Goal: Information Seeking & Learning: Check status

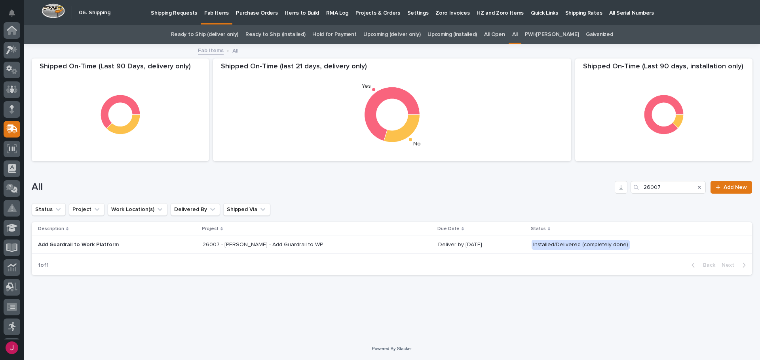
scroll to position [98, 0]
click at [699, 187] on icon "Search" at bounding box center [699, 187] width 3 height 5
click at [342, 196] on div "All Add New" at bounding box center [392, 184] width 720 height 38
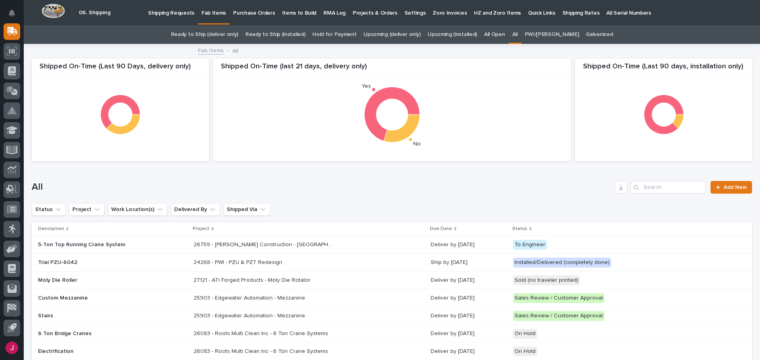
click at [274, 35] on link "Ready to Ship (installed)" at bounding box center [275, 34] width 60 height 19
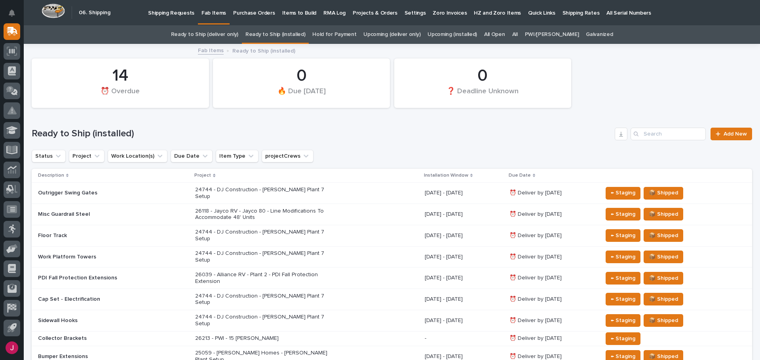
click at [365, 126] on div "Ready to Ship (installed) Add New" at bounding box center [392, 131] width 720 height 38
click at [518, 31] on link "All" at bounding box center [515, 34] width 6 height 19
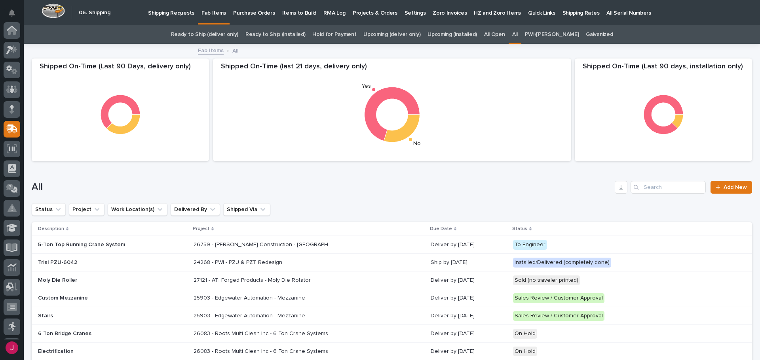
scroll to position [98, 0]
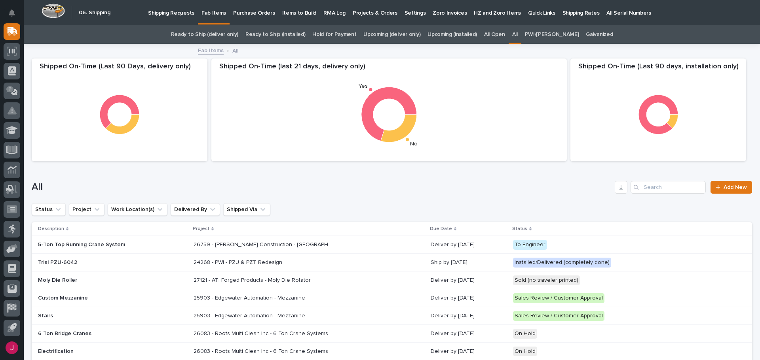
click at [393, 35] on link "Upcoming (deliver only)" at bounding box center [391, 34] width 57 height 19
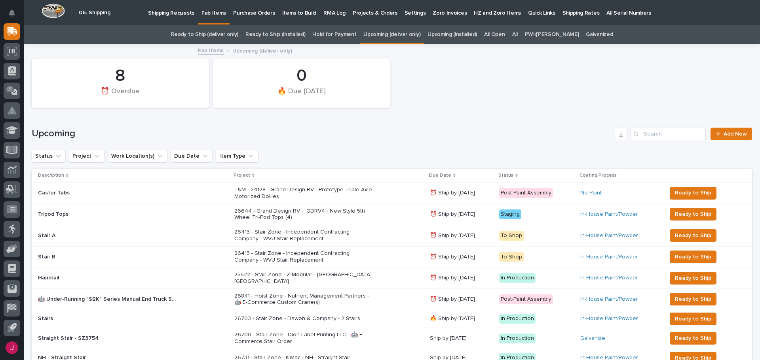
click at [506, 173] on p "Status" at bounding box center [505, 175] width 15 height 9
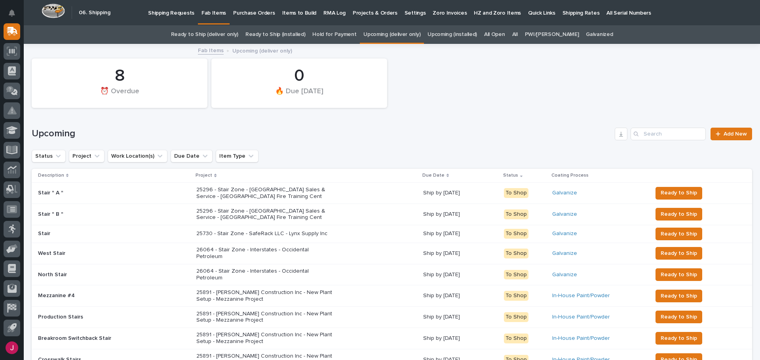
click at [507, 173] on p "Status" at bounding box center [510, 175] width 15 height 9
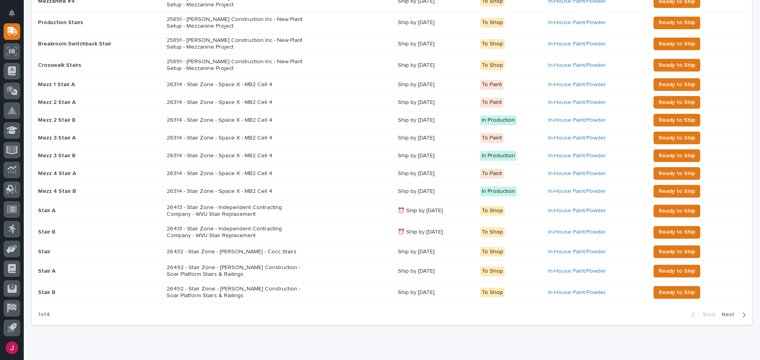
scroll to position [491, 0]
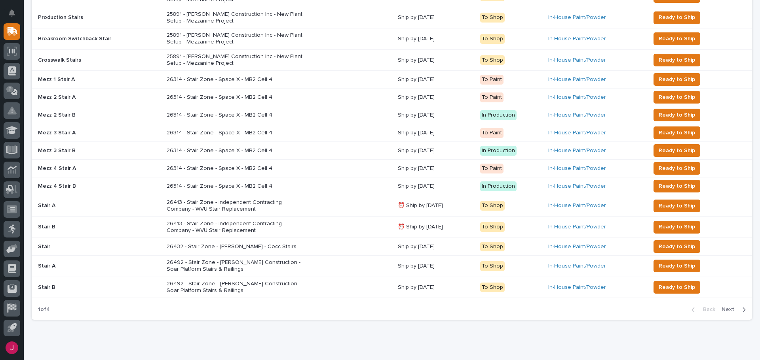
click at [728, 306] on span "Next" at bounding box center [729, 309] width 17 height 7
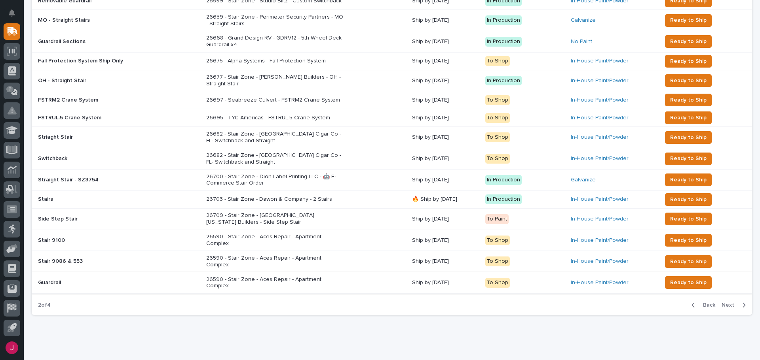
scroll to position [491, 0]
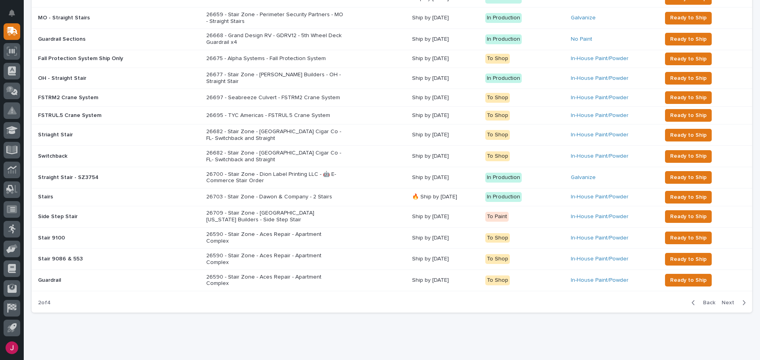
click at [728, 300] on span "Next" at bounding box center [729, 303] width 17 height 7
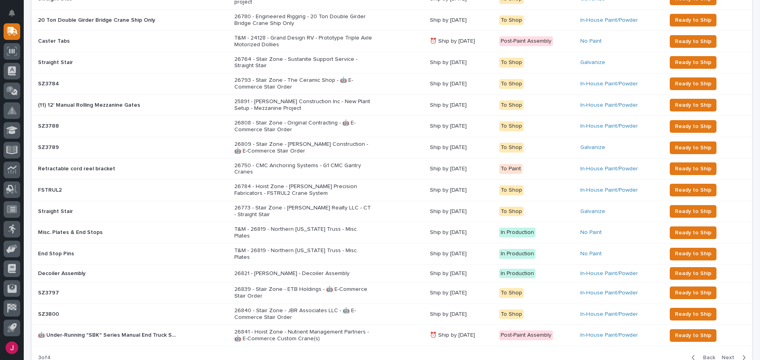
scroll to position [519, 0]
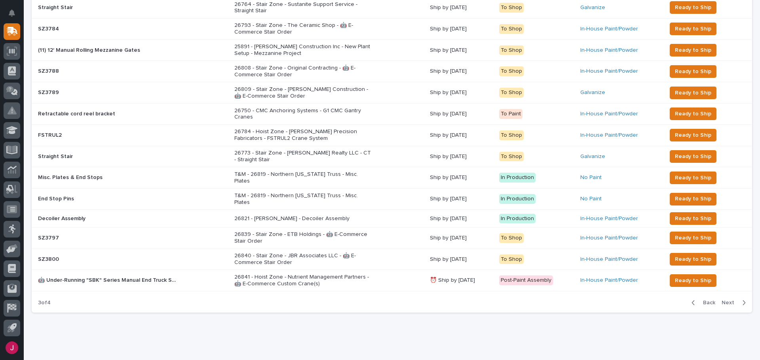
click at [722, 300] on span "Next" at bounding box center [729, 303] width 17 height 7
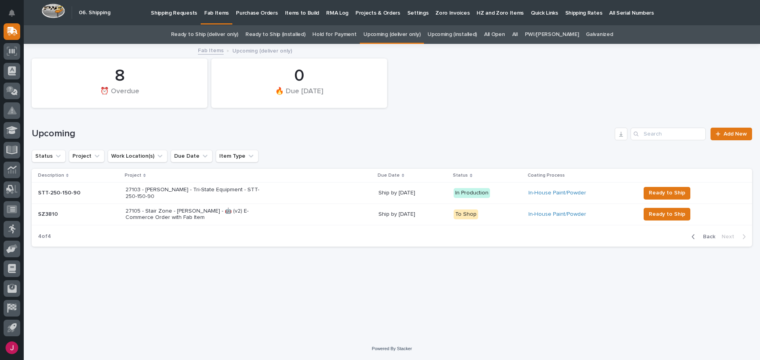
click at [229, 32] on link "Ready to Ship (deliver only)" at bounding box center [204, 34] width 67 height 19
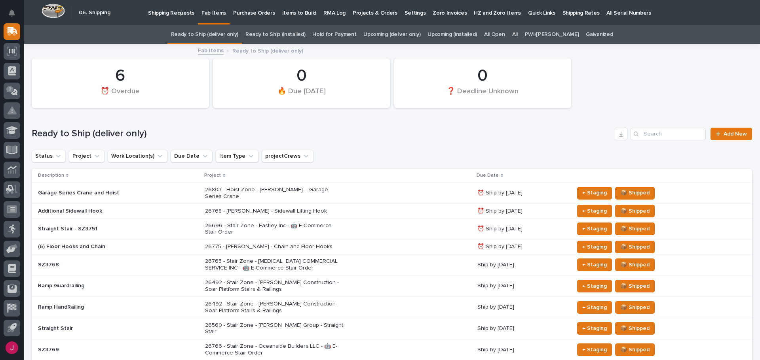
click at [260, 122] on div "Ready to Ship (deliver only) Add New" at bounding box center [392, 131] width 720 height 38
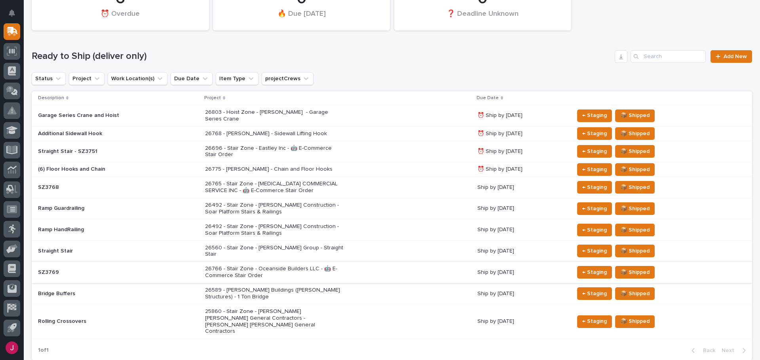
scroll to position [79, 0]
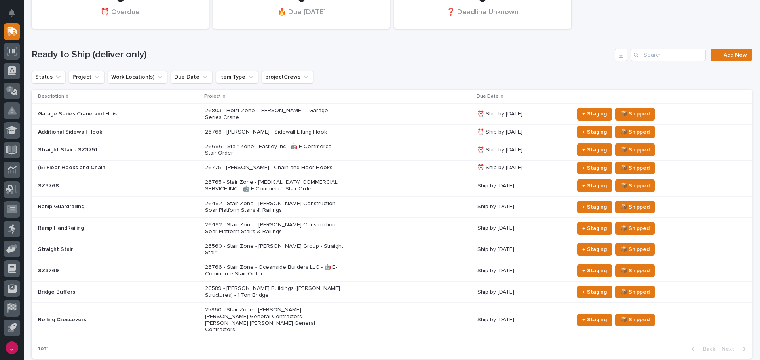
click at [239, 242] on div "26560 - Stair Zone - [PERSON_NAME] Group - Straight Stair" at bounding box center [274, 249] width 138 height 15
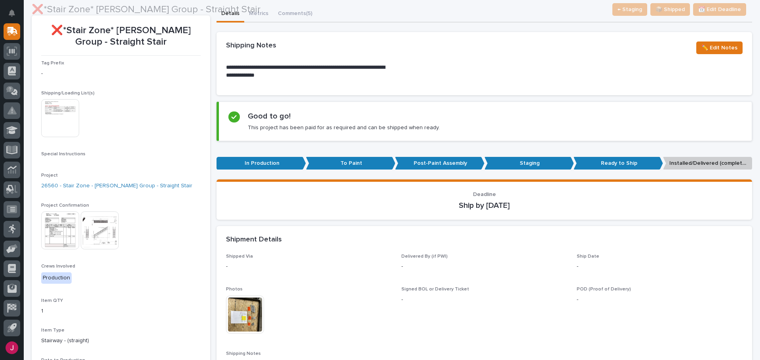
scroll to position [79, 0]
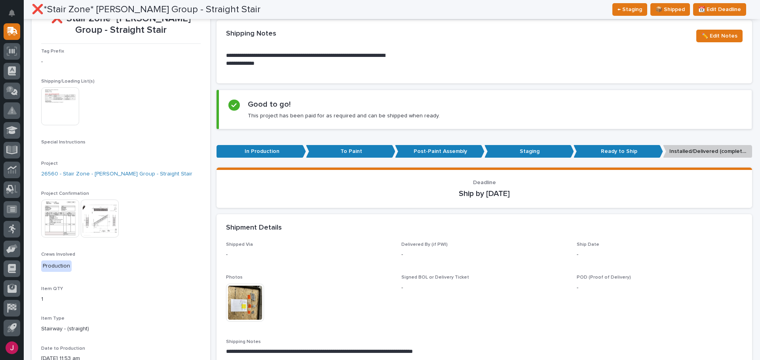
click at [70, 109] on img at bounding box center [60, 106] width 38 height 38
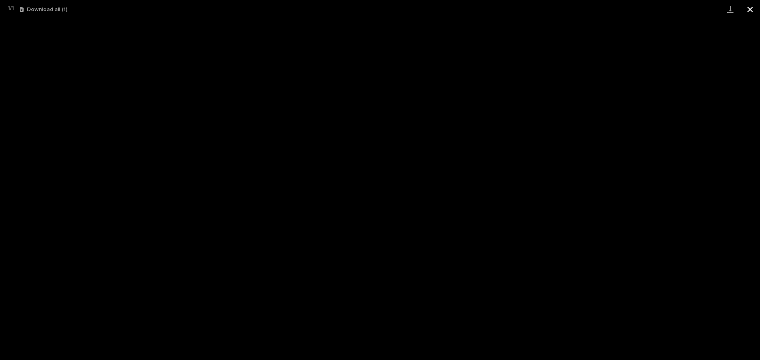
click at [750, 4] on button "Close gallery" at bounding box center [750, 9] width 20 height 19
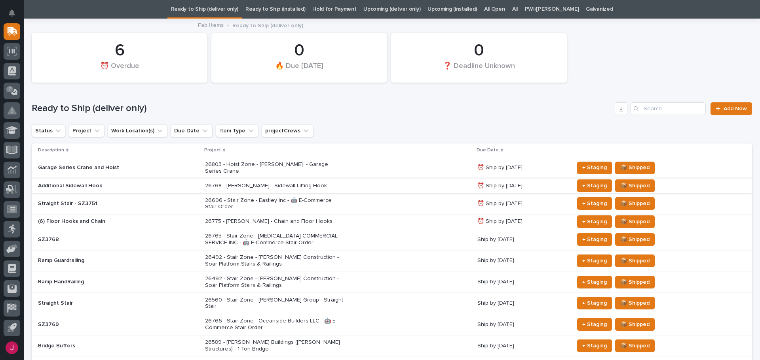
scroll to position [104, 0]
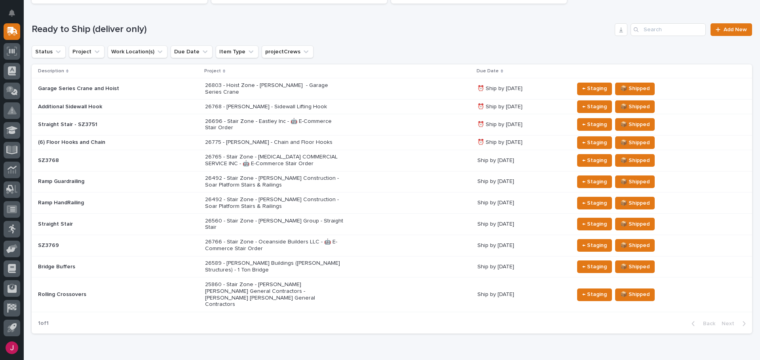
click at [279, 282] on p "25860 - Stair Zone - [PERSON_NAME] [PERSON_NAME] General Contractors - [PERSON_…" at bounding box center [274, 295] width 138 height 27
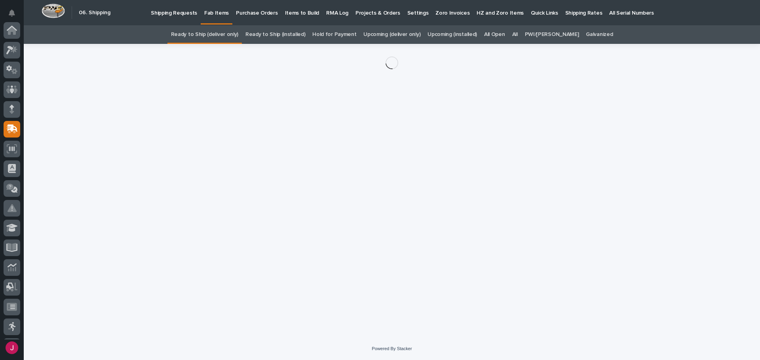
scroll to position [98, 0]
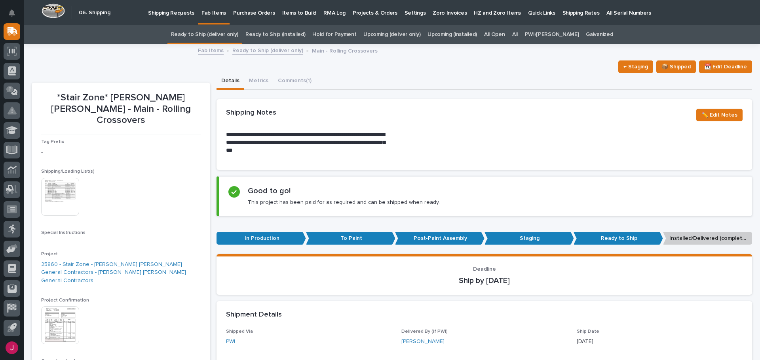
click at [72, 178] on img at bounding box center [60, 197] width 38 height 38
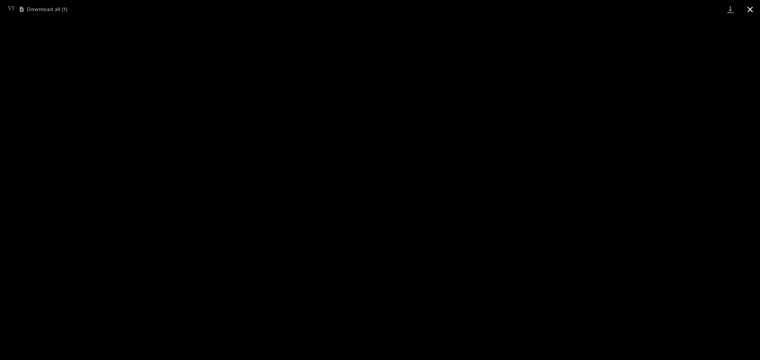
click at [757, 10] on button "Close gallery" at bounding box center [750, 9] width 20 height 19
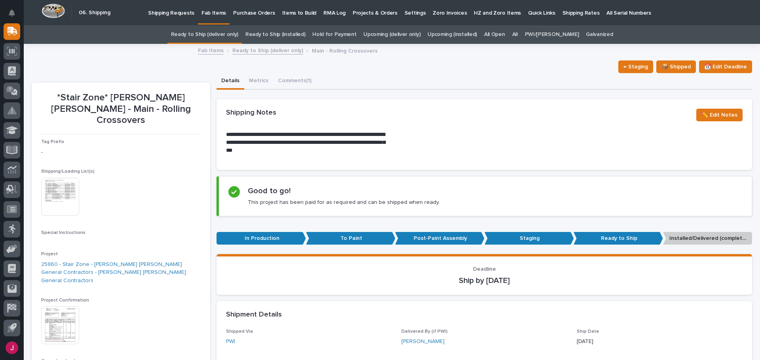
click at [49, 178] on img at bounding box center [60, 197] width 38 height 38
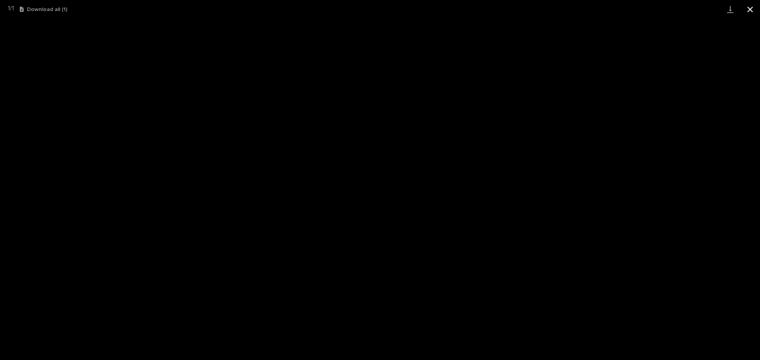
click at [751, 11] on button "Close gallery" at bounding box center [750, 9] width 20 height 19
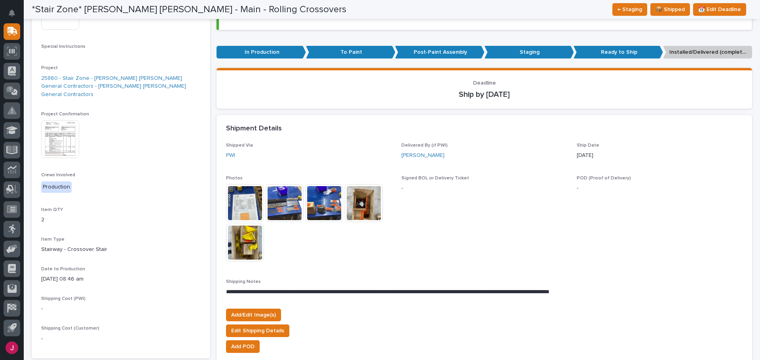
scroll to position [186, 0]
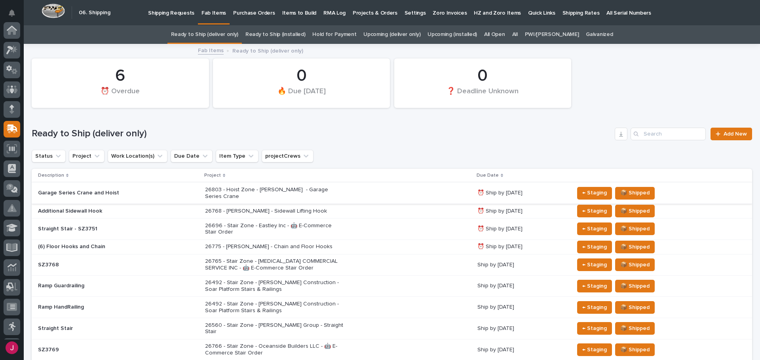
scroll to position [98, 0]
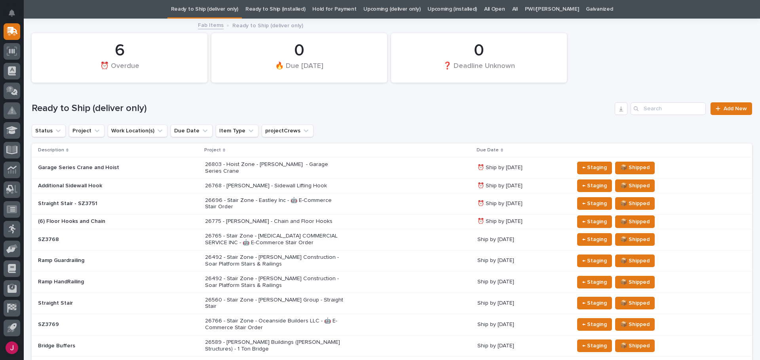
click at [101, 198] on div "Straight Stair - SZ3751" at bounding box center [118, 203] width 161 height 13
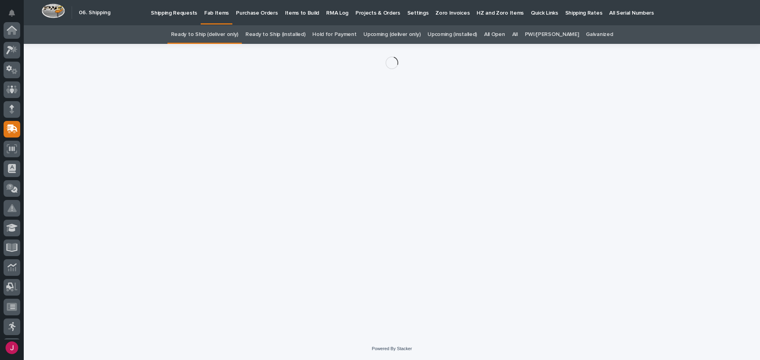
scroll to position [98, 0]
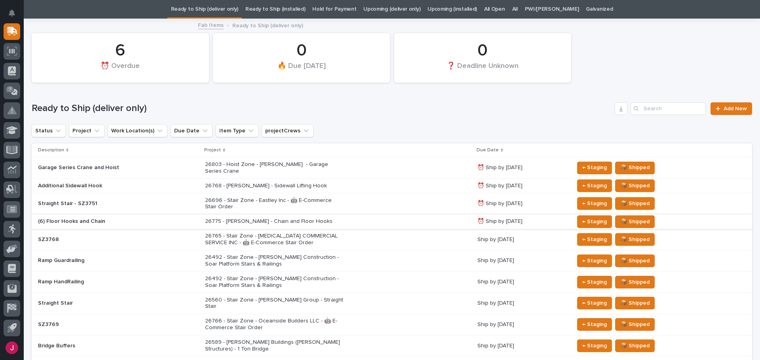
scroll to position [126, 0]
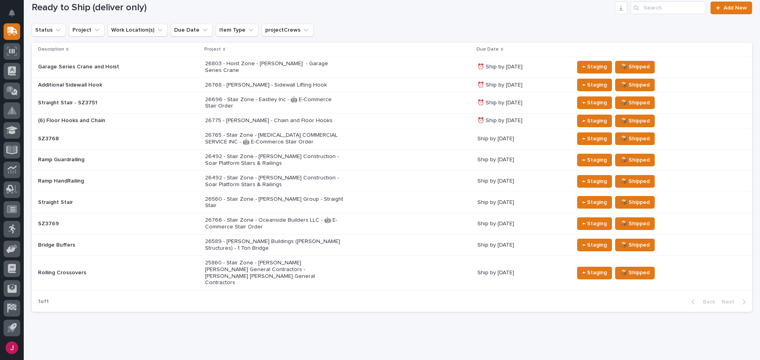
click at [151, 221] on p "SZ3769" at bounding box center [107, 224] width 138 height 7
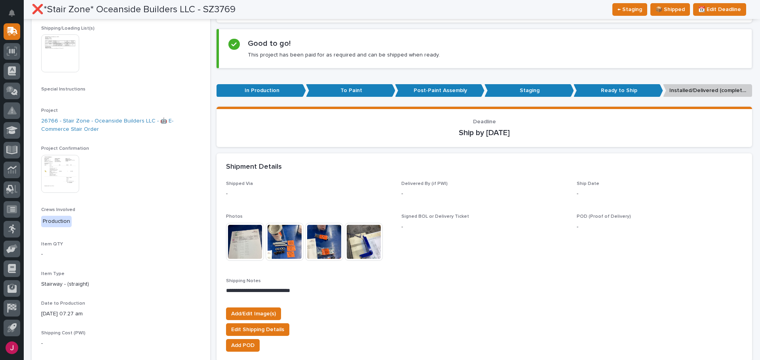
scroll to position [79, 0]
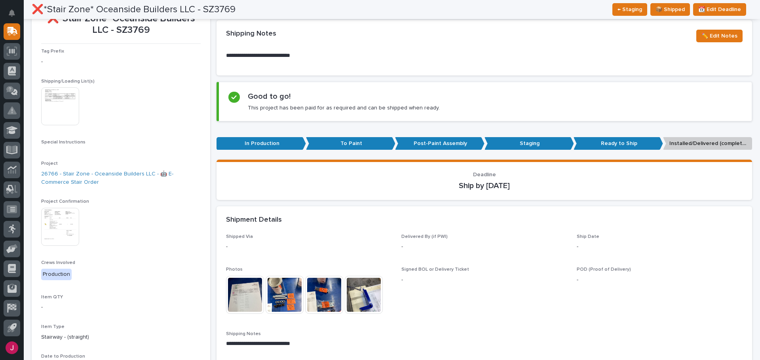
click at [71, 105] on img at bounding box center [60, 106] width 38 height 38
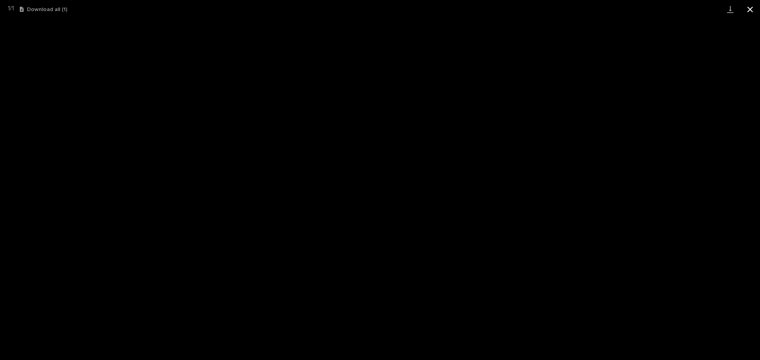
click at [745, 7] on button "Close gallery" at bounding box center [750, 9] width 20 height 19
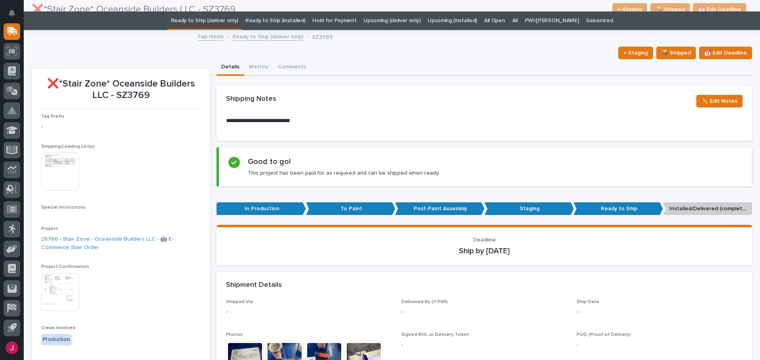
scroll to position [0, 0]
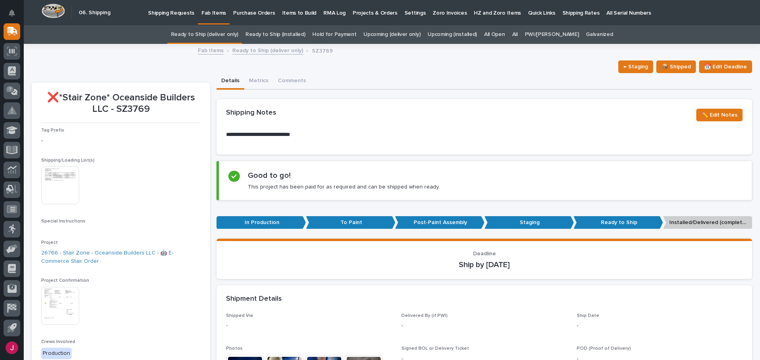
click at [383, 80] on div "Details Metrics Comments" at bounding box center [483, 81] width 535 height 17
